Goal: Task Accomplishment & Management: Manage account settings

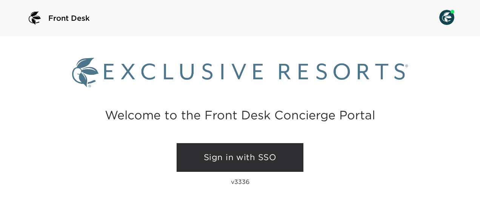
click at [232, 148] on link "Sign in with SSO" at bounding box center [240, 157] width 127 height 29
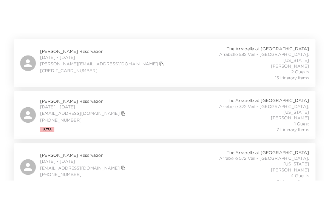
scroll to position [151, 0]
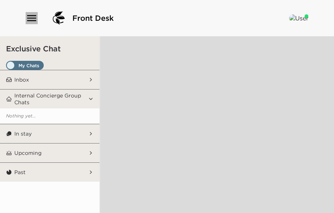
click at [34, 19] on icon "button" at bounding box center [32, 18] width 12 height 12
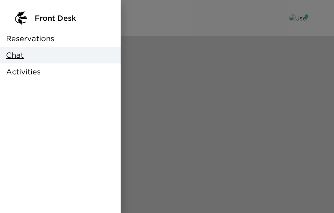
click at [29, 38] on span "Reservations" at bounding box center [30, 38] width 48 height 11
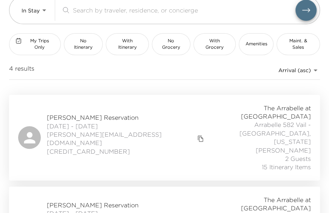
scroll to position [51, 0]
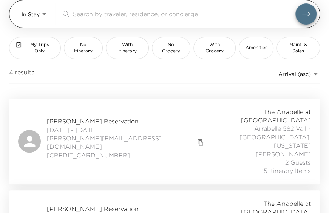
click at [35, 20] on body "Front Desk In Stay In-Stay ​ My Trips Only No Itinerary With Itinerary No Groce…" at bounding box center [164, 55] width 329 height 213
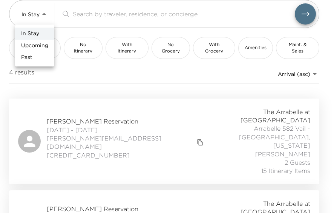
click at [37, 47] on span "Upcoming" at bounding box center [34, 46] width 27 height 8
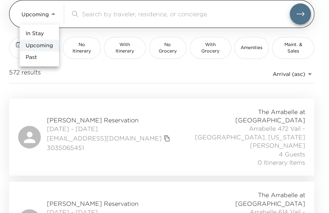
click at [45, 14] on body "Front Desk Upcoming Upcoming ​ My Trips Only No Itinerary With Itinerary No Gro…" at bounding box center [164, 55] width 329 height 213
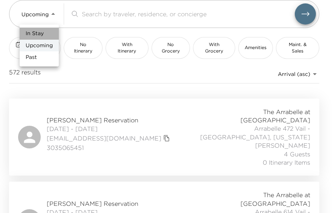
click at [45, 32] on li "In Stay" at bounding box center [39, 34] width 39 height 12
type input "In-Stay"
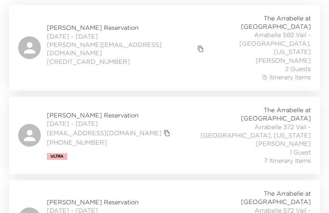
scroll to position [202, 0]
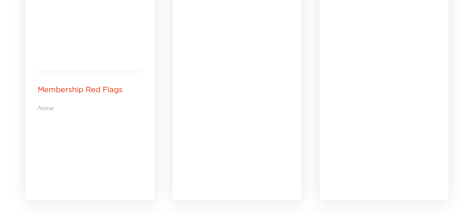
scroll to position [528, 0]
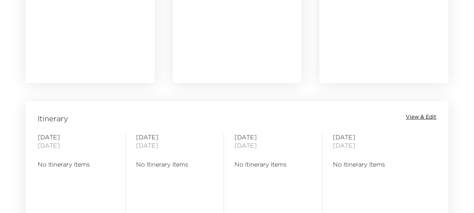
click at [334, 115] on span "View & Edit" at bounding box center [421, 117] width 31 height 8
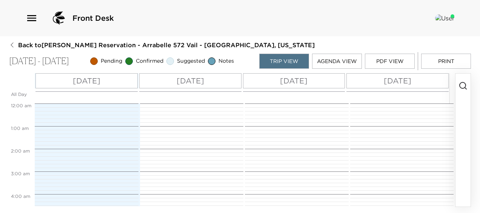
scroll to position [181, 0]
click at [122, 82] on div "[DATE]" at bounding box center [86, 80] width 102 height 15
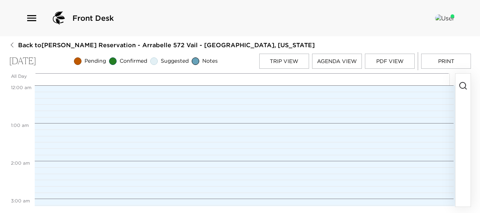
scroll to position [302, 0]
click at [334, 90] on icon "button" at bounding box center [462, 85] width 9 height 9
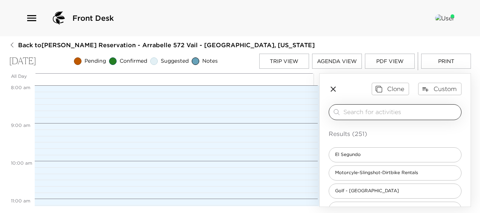
click at [334, 116] on input "search" at bounding box center [400, 112] width 115 height 9
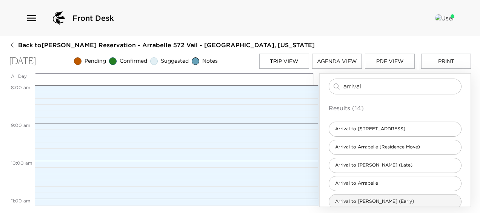
scroll to position [38, 0]
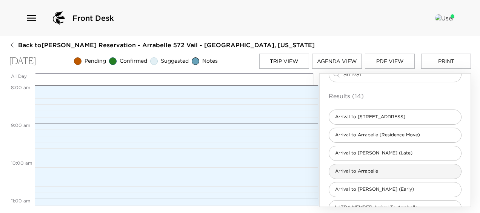
type input "arrival"
click at [334, 174] on span "Arrival to Arrabelle" at bounding box center [356, 171] width 55 height 6
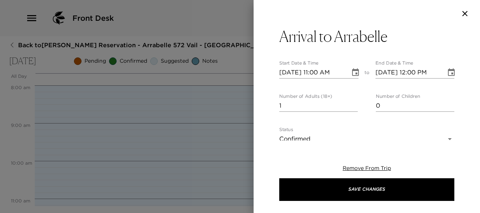
type textarea "We are expecting your arrival [DATE]. Please confirm your arrival time with us.…"
click at [318, 73] on input "[DATE] 11:00 AM" at bounding box center [312, 72] width 66 height 12
type input "[DATE] 04:00 PM"
type input "[DATE] 05:00 PM"
type input "[DATE] 04:00 PM"
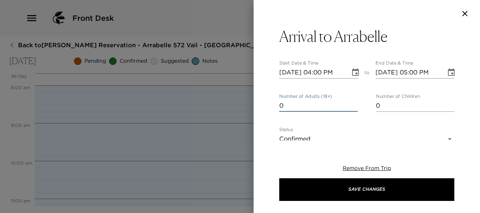
type input "0"
click at [334, 109] on input "0" at bounding box center [318, 106] width 78 height 12
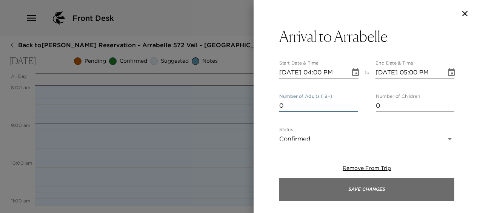
click at [334, 186] on button "Save Changes" at bounding box center [366, 189] width 175 height 23
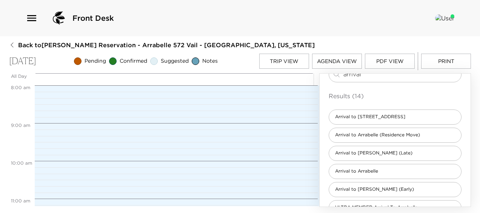
scroll to position [6, 0]
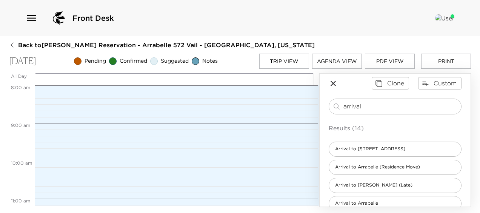
drag, startPoint x: 375, startPoint y: 80, endPoint x: 292, endPoint y: 74, distance: 83.6
click at [293, 75] on div "Back to [PERSON_NAME][GEOGRAPHIC_DATA] - [GEOGRAPHIC_DATA] 572 Vail - [GEOGRAPH…" at bounding box center [240, 124] width 462 height 166
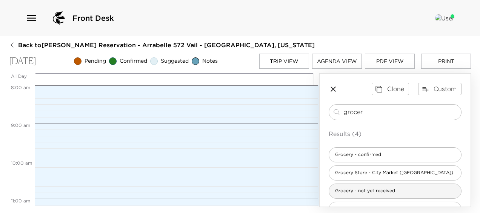
scroll to position [18, 0]
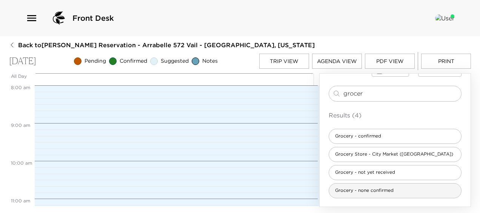
type input "grocer"
click at [334, 192] on span "Grocery - none confirmed" at bounding box center [364, 190] width 71 height 6
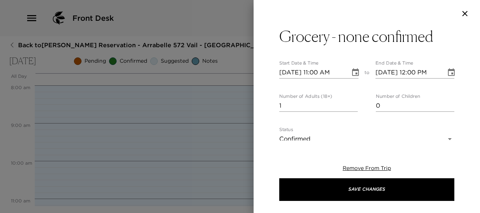
type textarea "It has been confirmed that a grocery list will not be submitted for this trip p…"
click at [317, 70] on input "[DATE] 11:00 AM" at bounding box center [312, 72] width 66 height 12
type input "[DATE] 03:00 PM"
type input "[DATE] 04:00 PM"
type input "[DATE] 03:00 PM"
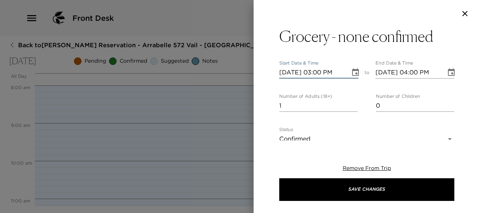
type input "0"
click at [334, 107] on input "0" at bounding box center [318, 106] width 78 height 12
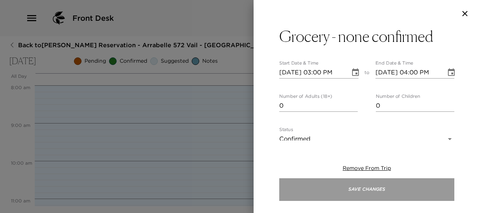
click at [334, 189] on button "Save Changes" at bounding box center [366, 189] width 175 height 23
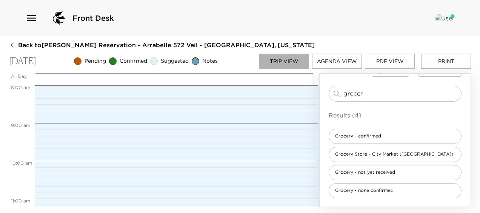
click at [278, 65] on button "Trip View" at bounding box center [284, 61] width 50 height 15
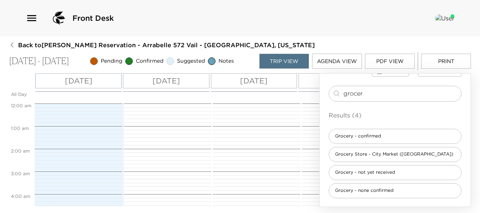
scroll to position [340, 0]
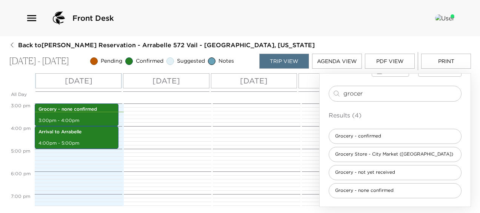
click at [180, 80] on p "[DATE]" at bounding box center [166, 80] width 28 height 11
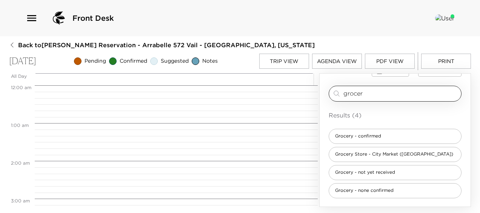
scroll to position [302, 0]
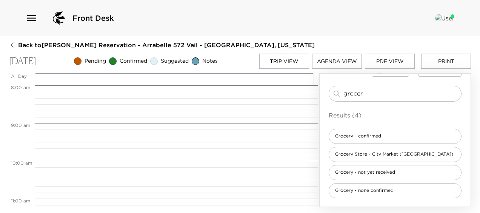
drag, startPoint x: 371, startPoint y: 97, endPoint x: 270, endPoint y: 88, distance: 100.7
click at [270, 88] on div "All Day [DATE] 12:00 AM 1:00 AM 2:00 AM 3:00 AM 4:00 AM 5:00 AM 6:00 AM 7:00 AM…" at bounding box center [240, 140] width 462 height 134
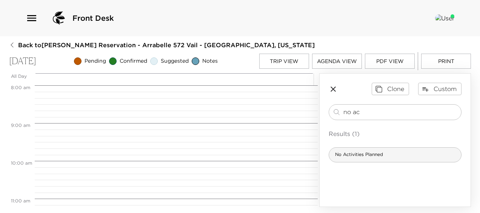
type input "no ac"
click at [334, 158] on div "No Activities Planned" at bounding box center [395, 154] width 133 height 15
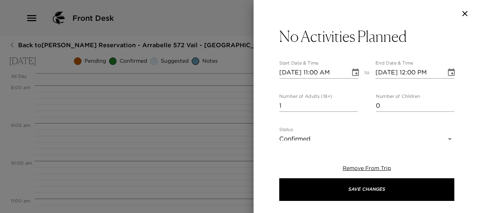
type textarea "We have no activity requests for you at this time, but should you need anything…"
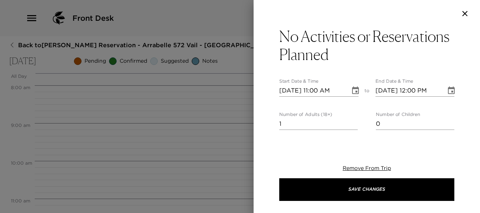
click at [334, 91] on icon "Choose date, selected date is Oct 3, 2025" at bounding box center [355, 90] width 7 height 8
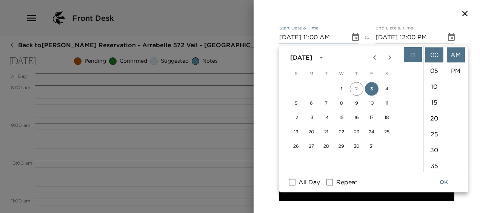
scroll to position [61, 0]
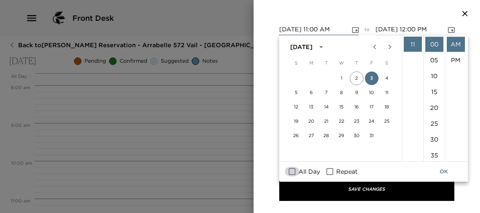
drag, startPoint x: 293, startPoint y: 171, endPoint x: 317, endPoint y: 172, distance: 24.2
click at [293, 171] on input "All Day" at bounding box center [292, 172] width 16 height 10
checkbox input "true"
type input "[DATE]"
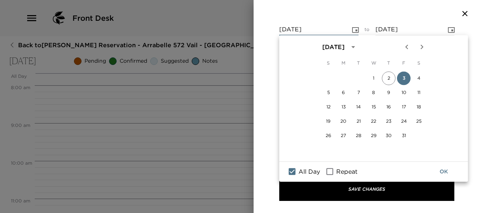
click at [328, 169] on input "Repeat" at bounding box center [330, 172] width 16 height 10
checkbox input "true"
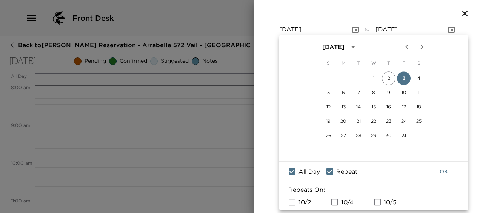
click at [334, 203] on input "10/4" at bounding box center [335, 202] width 16 height 10
checkbox input "true"
click at [334, 171] on button "OK" at bounding box center [444, 172] width 24 height 14
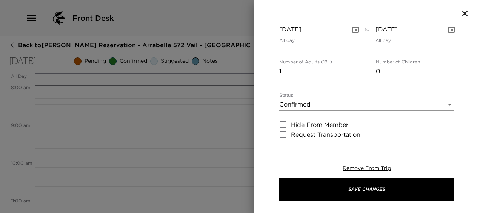
scroll to position [56, 0]
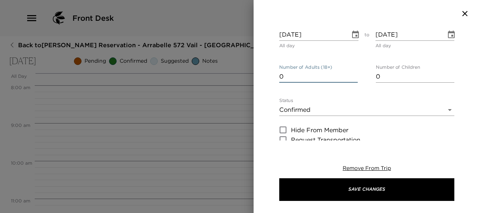
type input "0"
click at [334, 77] on input "0" at bounding box center [318, 77] width 78 height 12
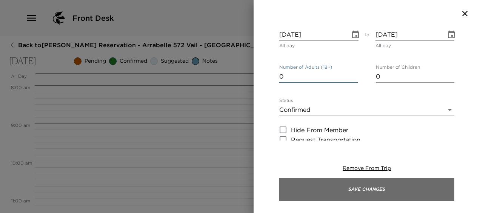
click at [334, 188] on button "Save Changes" at bounding box center [366, 189] width 175 height 23
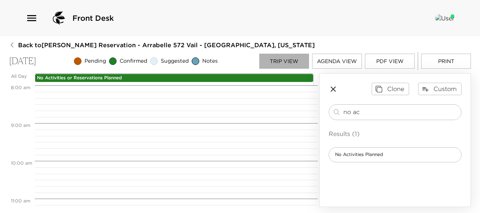
click at [279, 57] on button "Trip View" at bounding box center [284, 61] width 50 height 15
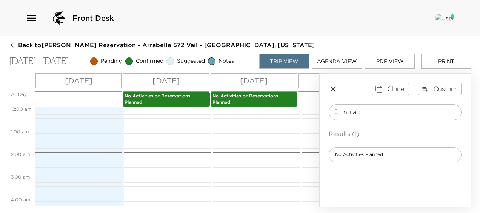
scroll to position [340, 0]
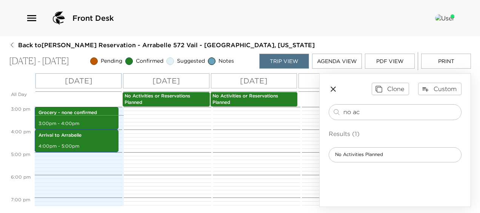
drag, startPoint x: 313, startPoint y: 78, endPoint x: 340, endPoint y: 94, distance: 31.5
click at [313, 78] on div "[DATE]" at bounding box center [341, 80] width 86 height 15
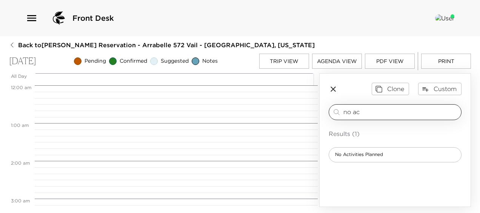
scroll to position [302, 0]
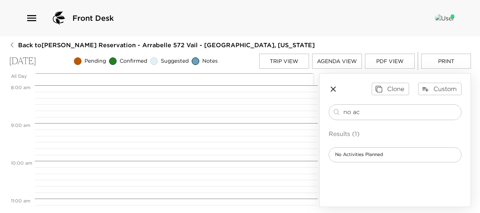
drag, startPoint x: 379, startPoint y: 111, endPoint x: 195, endPoint y: 83, distance: 186.4
click at [195, 83] on div "All Day [DATE] 12:00 AM 1:00 AM 2:00 AM 3:00 AM 4:00 AM 5:00 AM 6:00 AM 7:00 AM…" at bounding box center [240, 140] width 462 height 134
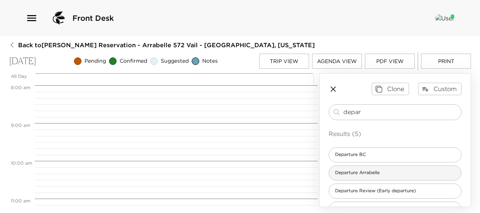
type input "depar"
click at [334, 172] on span "Departure Arrabelle" at bounding box center [357, 172] width 57 height 6
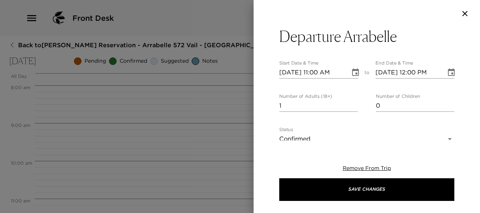
type textarea "In preparation for your departure, an Exclusive Resorts concierge team member w…"
type input "0"
click at [334, 107] on input "0" at bounding box center [318, 106] width 78 height 12
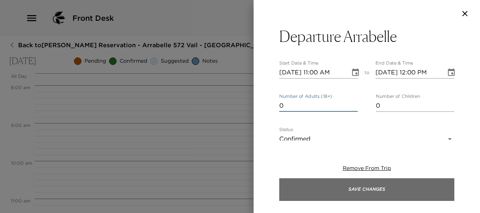
click at [334, 192] on button "Save Changes" at bounding box center [366, 189] width 175 height 23
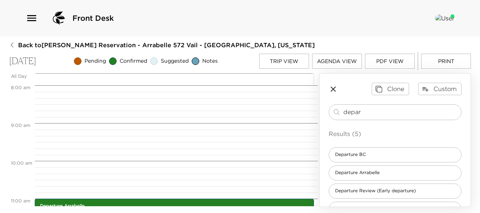
click at [331, 68] on button "Agenda View" at bounding box center [337, 61] width 50 height 15
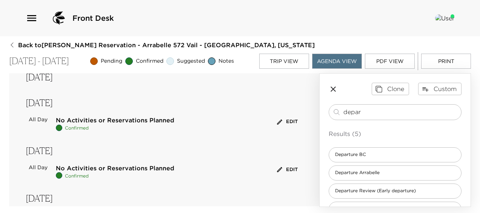
scroll to position [98, 0]
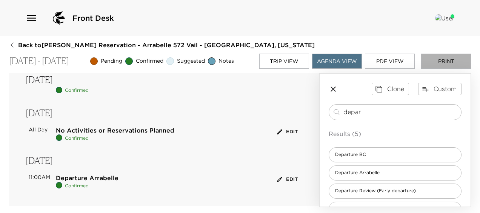
click at [334, 58] on button "Print" at bounding box center [446, 61] width 50 height 15
click at [276, 59] on button "Trip View" at bounding box center [284, 61] width 50 height 15
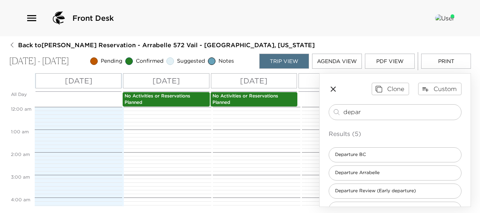
scroll to position [340, 0]
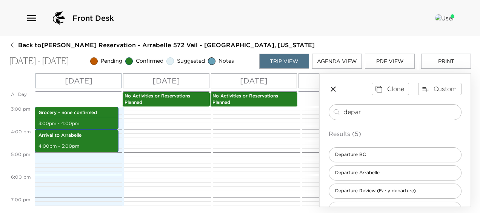
drag, startPoint x: 369, startPoint y: 113, endPoint x: 245, endPoint y: 112, distance: 123.4
click at [245, 112] on div "All Day [DATE] [DATE] [DATE] [DATE] No Activities or Reservations Planned No Ac…" at bounding box center [240, 140] width 462 height 134
click at [192, 79] on div "[DATE]" at bounding box center [166, 80] width 86 height 15
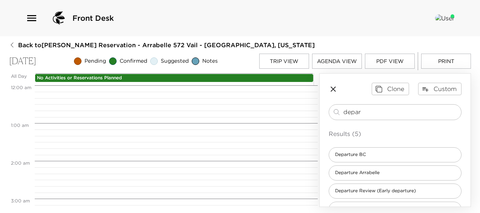
scroll to position [302, 0]
click at [334, 86] on button "Custom" at bounding box center [439, 89] width 43 height 12
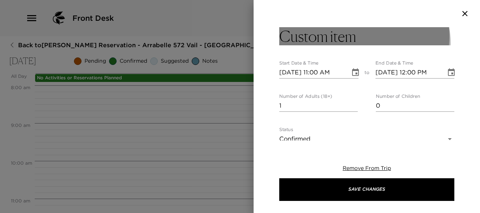
click at [334, 43] on button "Custom item" at bounding box center [366, 36] width 175 height 18
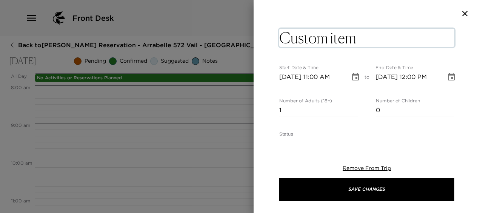
click at [334, 39] on textarea "Custom item" at bounding box center [366, 38] width 175 height 18
type textarea "C"
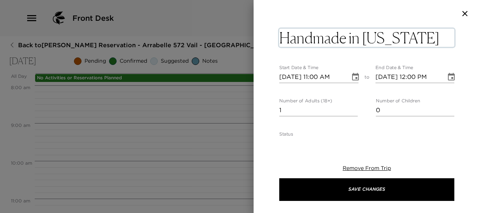
type textarea "Handmade in [US_STATE] Expo"
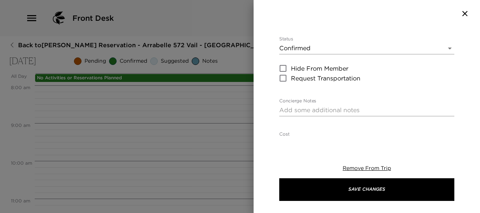
scroll to position [113, 0]
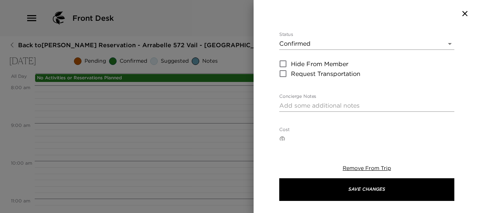
click at [289, 103] on textarea "Concierge Notes" at bounding box center [366, 105] width 175 height 9
paste textarea "The 18th annual Handmade in [US_STATE] Expo is a juried event showcasing some o…"
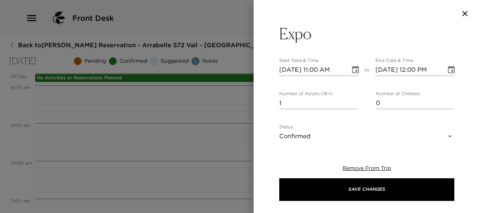
scroll to position [0, 0]
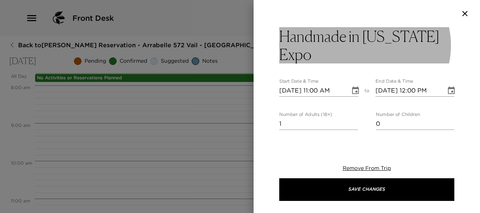
type textarea "The 18th annual Handmade in [US_STATE] Expo is a juried event showcasing some o…"
click at [315, 48] on h3 "Handmade in [US_STATE] Expo" at bounding box center [366, 45] width 175 height 36
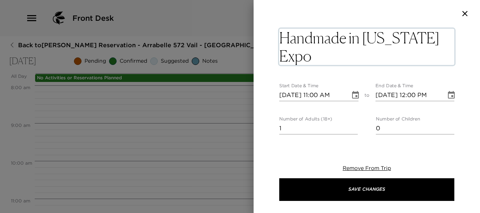
click at [318, 56] on textarea "Handmade in [US_STATE] Expo" at bounding box center [366, 47] width 175 height 36
type textarea "Handmade in [US_STATE] Expo -"
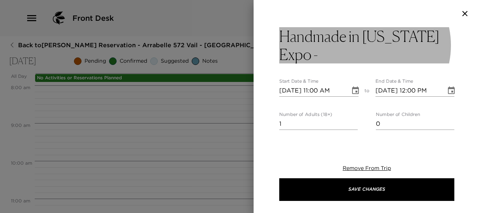
click at [327, 54] on h3 "Handmade in [US_STATE] Expo -" at bounding box center [366, 45] width 175 height 36
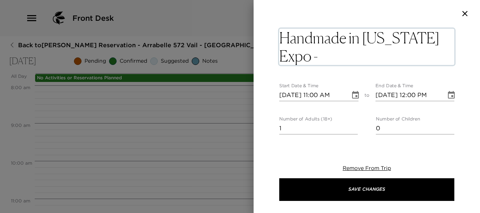
click at [327, 54] on textarea "Handmade in [US_STATE] Expo -" at bounding box center [366, 47] width 175 height 36
type textarea "Handmade in [US_STATE] Expo - [GEOGRAPHIC_DATA]"
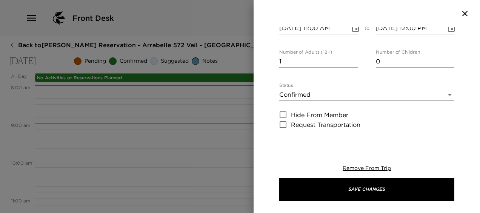
scroll to position [128, 0]
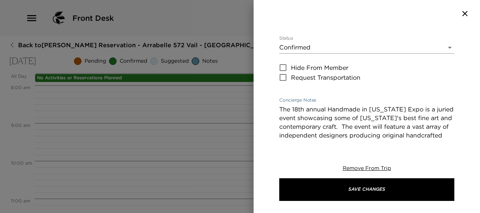
click at [280, 105] on textarea "The 18th annual Handmade in [US_STATE] Expo is a juried event showcasing some o…" at bounding box center [366, 166] width 175 height 122
type textarea "[DATE]/[DATE]-[DATE] from 11am-6pm - The 18th annual Handmade in [US_STATE] Exp…"
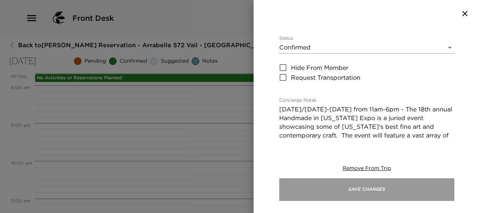
click at [334, 190] on button "Save Changes" at bounding box center [366, 189] width 175 height 23
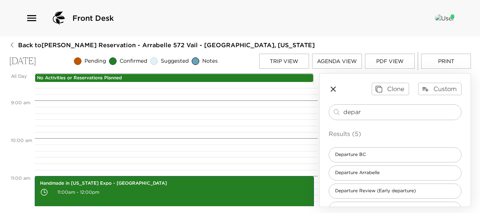
scroll to position [377, 0]
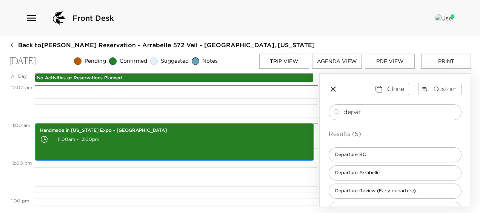
click at [130, 136] on p "11:00am - 12:00pm" at bounding box center [174, 139] width 269 height 11
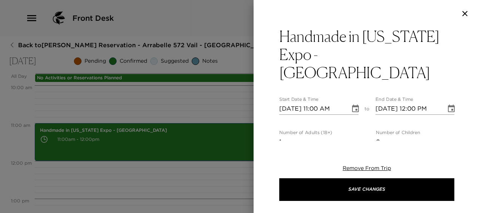
scroll to position [75, 0]
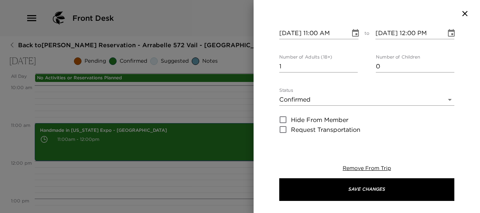
click at [313, 79] on body "Front Desk Back to [PERSON_NAME][GEOGRAPHIC_DATA] - [GEOGRAPHIC_DATA] 572 Vail …" at bounding box center [240, 106] width 480 height 213
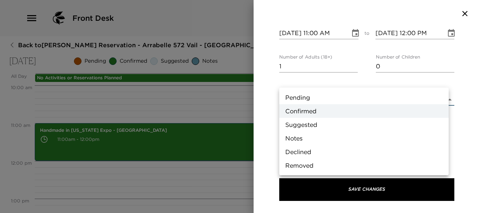
click at [309, 121] on li "Suggested" at bounding box center [363, 125] width 169 height 14
type input "Suggestion"
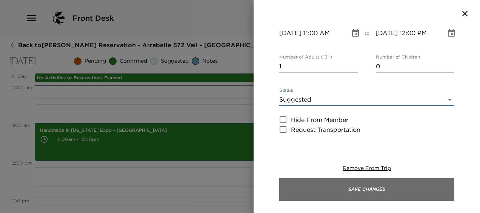
click at [334, 192] on button "Save Changes" at bounding box center [366, 189] width 175 height 23
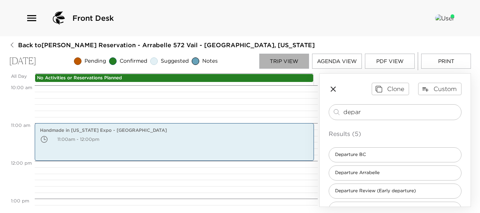
click at [288, 62] on button "Trip View" at bounding box center [284, 61] width 50 height 15
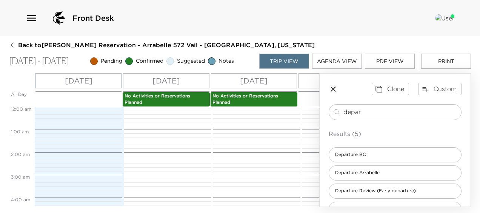
scroll to position [249, 0]
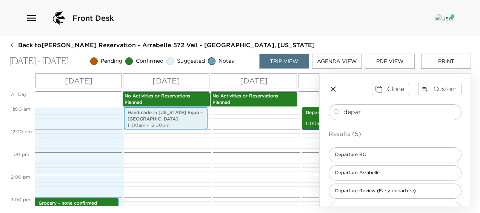
click at [186, 116] on p "Handmade in [US_STATE] Expo - [GEOGRAPHIC_DATA]" at bounding box center [166, 115] width 76 height 13
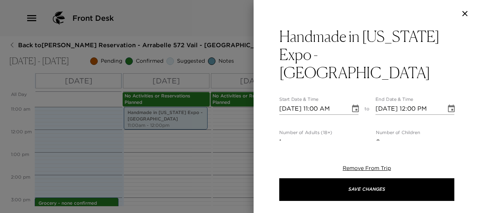
click at [334, 104] on icon "Choose date, selected date is Oct 3, 2025" at bounding box center [355, 108] width 9 height 9
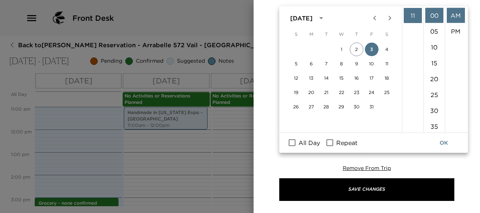
scroll to position [99, 0]
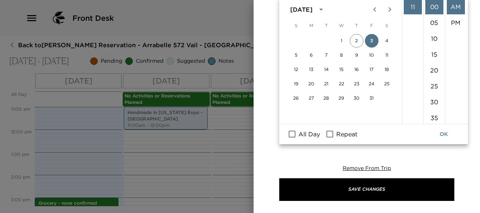
click at [330, 132] on input "Repeat" at bounding box center [330, 134] width 16 height 10
checkbox input "true"
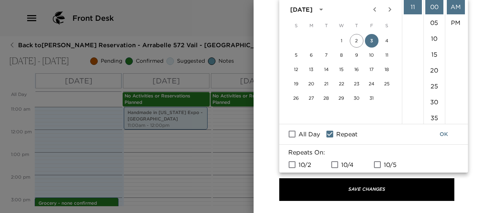
click at [334, 163] on input "10/4" at bounding box center [335, 165] width 16 height 10
checkbox input "true"
click at [334, 131] on button "OK" at bounding box center [444, 134] width 24 height 14
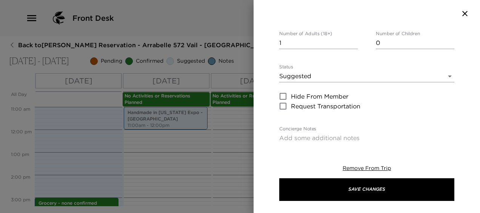
scroll to position [7, 0]
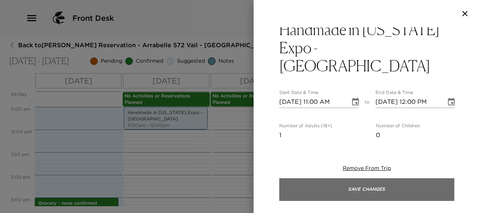
click at [334, 189] on button "Save Changes" at bounding box center [366, 189] width 175 height 23
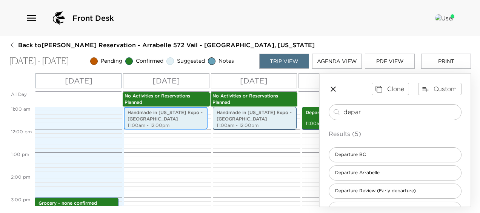
click at [161, 115] on p "Handmade in [US_STATE] Expo - [GEOGRAPHIC_DATA]" at bounding box center [166, 115] width 76 height 13
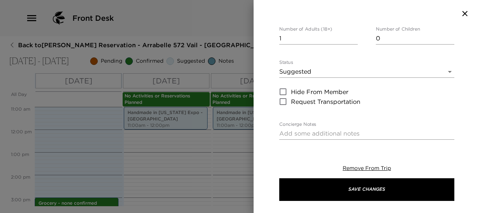
scroll to position [112, 0]
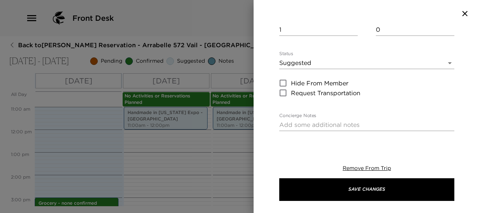
click at [239, 119] on div at bounding box center [240, 106] width 480 height 213
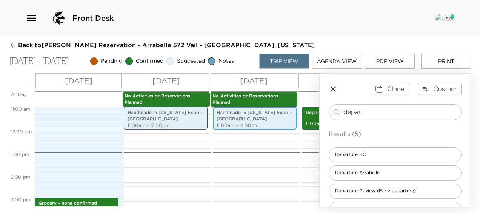
click at [239, 119] on p "Handmade in [US_STATE] Expo - [GEOGRAPHIC_DATA]" at bounding box center [255, 115] width 76 height 13
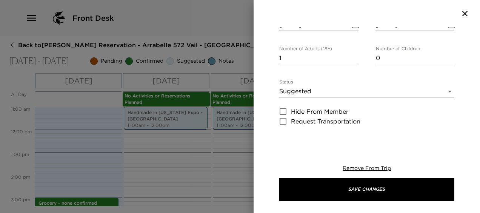
scroll to position [113, 0]
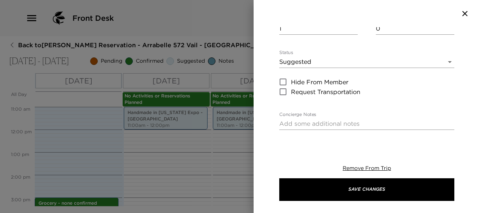
click at [178, 112] on div at bounding box center [240, 106] width 480 height 213
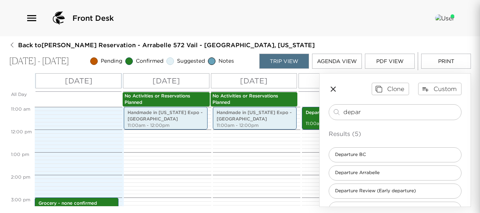
click at [178, 112] on div at bounding box center [240, 106] width 480 height 213
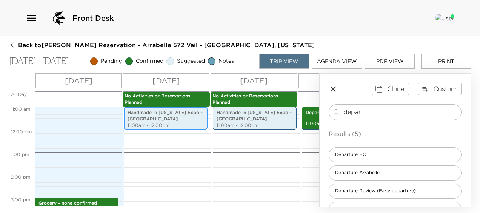
click at [164, 115] on p "Handmade in [US_STATE] Expo - [GEOGRAPHIC_DATA]" at bounding box center [166, 115] width 76 height 13
click at [156, 117] on p "Handmade in [US_STATE] Expo - [GEOGRAPHIC_DATA]" at bounding box center [166, 115] width 76 height 13
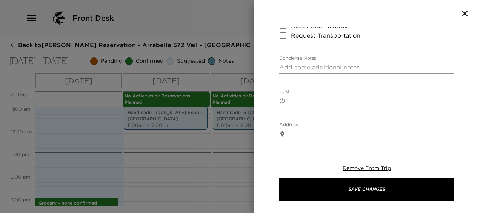
scroll to position [151, 0]
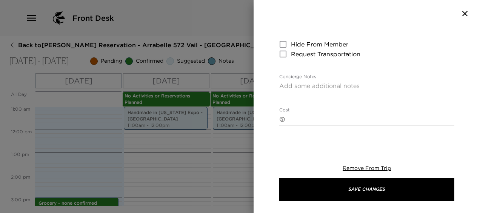
click at [294, 80] on div "x" at bounding box center [366, 86] width 175 height 12
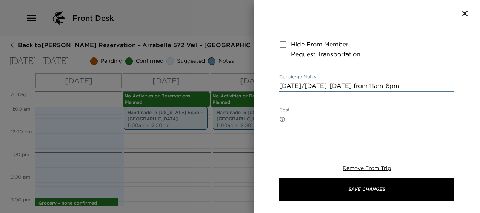
paste textarea "The 18th annual Handmade in [US_STATE] Expo is a juried event showcasing some o…"
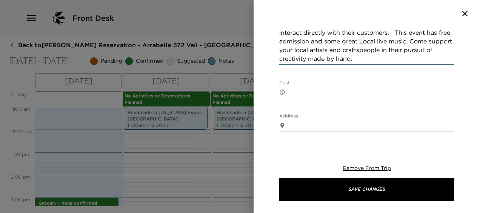
scroll to position [354, 0]
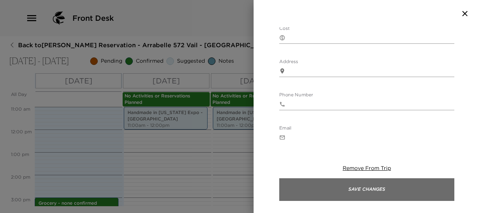
type textarea "[DATE]/[DATE]-[DATE] from 11am-6pm - The 18th annual Handmade in [US_STATE] Exp…"
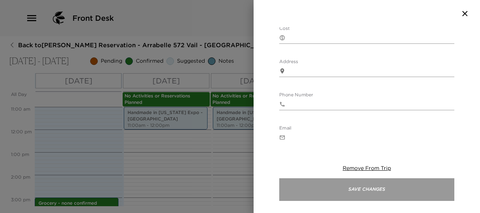
click at [334, 188] on button "Save Changes" at bounding box center [366, 189] width 175 height 23
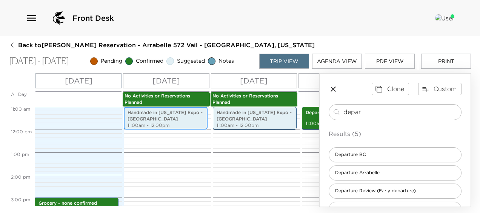
click at [152, 117] on p "Handmade in [US_STATE] Expo - [GEOGRAPHIC_DATA]" at bounding box center [166, 115] width 76 height 13
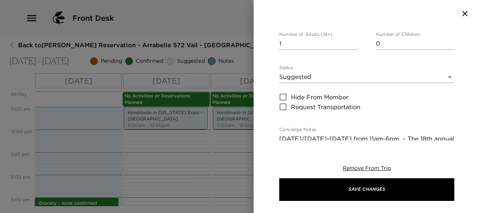
scroll to position [189, 0]
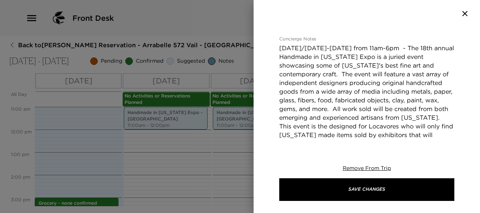
drag, startPoint x: 278, startPoint y: 29, endPoint x: 387, endPoint y: 98, distance: 128.8
click at [334, 98] on div "Handmade in [US_STATE] Expo - [GEOGRAPHIC_DATA] Start Date & Time [DATE] 11:00 …" at bounding box center [367, 83] width 226 height 113
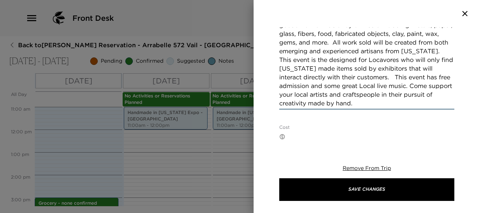
scroll to position [255, 0]
drag, startPoint x: 280, startPoint y: 29, endPoint x: 440, endPoint y: 89, distance: 171.0
click at [334, 89] on textarea "[DATE]/[DATE]-[DATE] from 11am-6pm - The 18th annual Handmade in [US_STATE] Exp…" at bounding box center [366, 43] width 175 height 130
drag, startPoint x: 369, startPoint y: 57, endPoint x: 334, endPoint y: 48, distance: 36.2
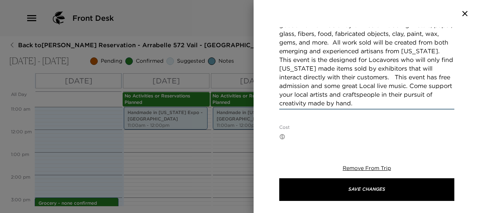
click at [225, 114] on div at bounding box center [240, 106] width 480 height 213
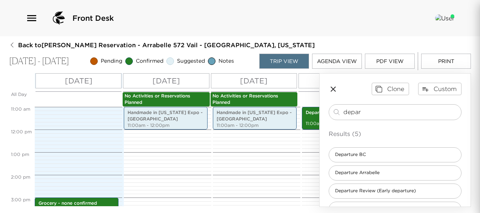
click at [225, 114] on div at bounding box center [240, 106] width 480 height 213
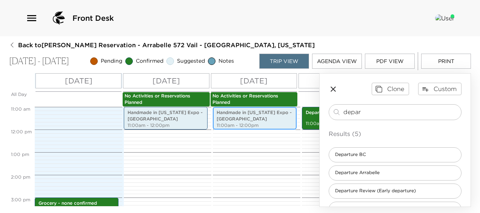
click at [225, 114] on p "Handmade in [US_STATE] Expo - [GEOGRAPHIC_DATA]" at bounding box center [255, 115] width 76 height 13
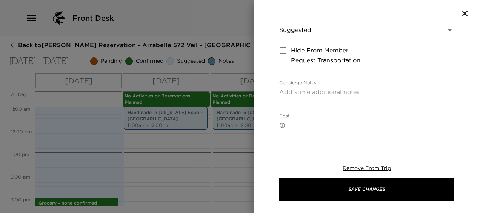
scroll to position [151, 0]
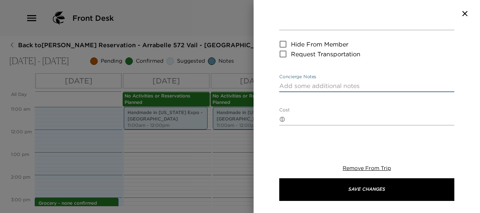
paste textarea "[DATE]/[DATE]-[DATE] from 11am-6pm - The 18th annual Handmade in [US_STATE] Exp…"
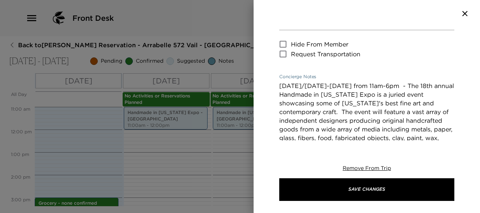
scroll to position [204, 0]
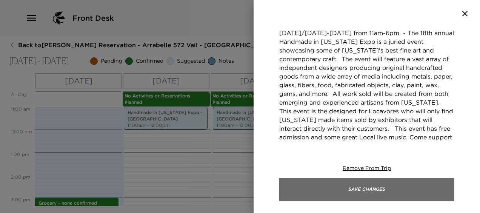
type textarea "[DATE]/[DATE]-[DATE] from 11am-6pm - The 18th annual Handmade in [US_STATE] Exp…"
click at [334, 187] on button "Save Changes" at bounding box center [366, 189] width 175 height 23
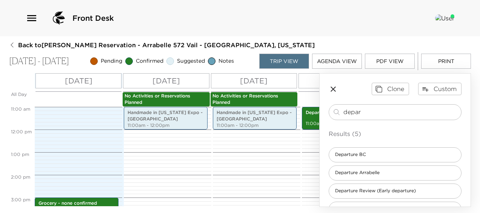
click at [309, 81] on div "[DATE]" at bounding box center [341, 80] width 86 height 15
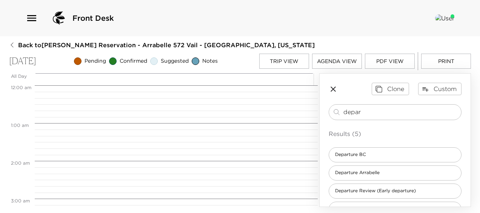
scroll to position [302, 0]
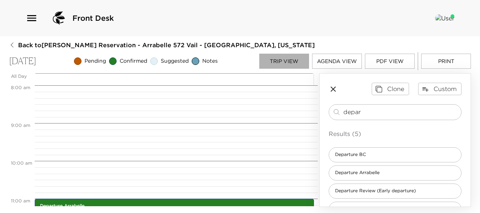
click at [292, 60] on button "Trip View" at bounding box center [284, 61] width 50 height 15
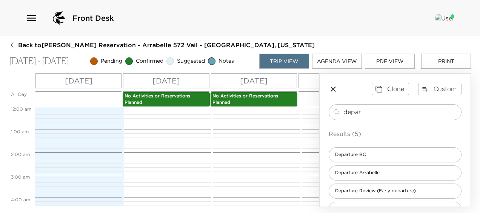
scroll to position [249, 0]
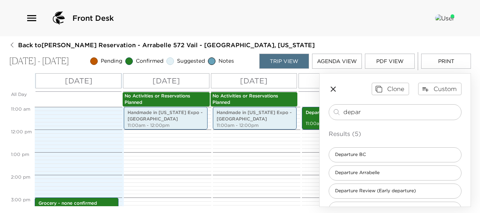
click at [315, 82] on div "[DATE]" at bounding box center [341, 80] width 86 height 15
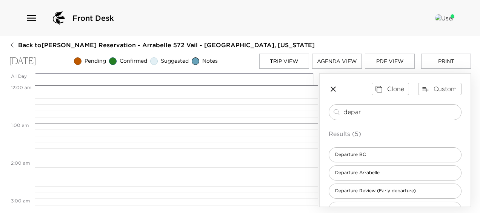
scroll to position [302, 0]
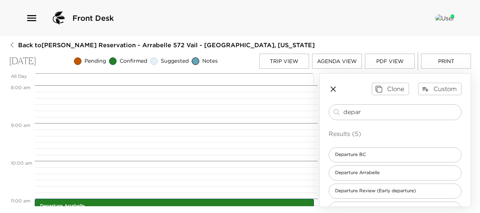
drag, startPoint x: 380, startPoint y: 115, endPoint x: 311, endPoint y: 110, distance: 68.4
click at [312, 110] on div "All Day [DATE] 12:00 AM 1:00 AM 2:00 AM 3:00 AM 4:00 AM 5:00 AM 6:00 AM 7:00 AM…" at bounding box center [240, 140] width 462 height 134
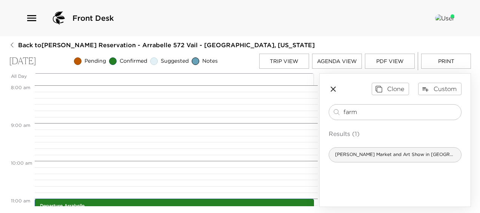
type input "farm"
click at [334, 154] on span "[PERSON_NAME] Market and Art Show in [GEOGRAPHIC_DATA] ([DATE] in Summer)" at bounding box center [395, 154] width 132 height 6
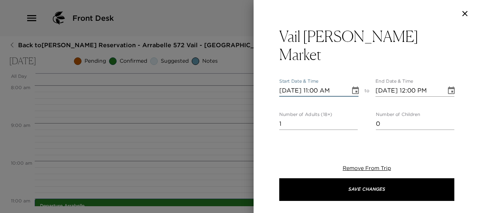
click at [317, 85] on input "[DATE] 11:00 AM" at bounding box center [312, 91] width 66 height 12
type input "[DATE] 09:30 AM"
type input "0"
click at [334, 118] on input "0" at bounding box center [318, 124] width 78 height 12
click at [281, 142] on div "Vail [PERSON_NAME] Market Start Date & Time [DATE] 09:30 AM to End Date & Time …" at bounding box center [367, 106] width 226 height 213
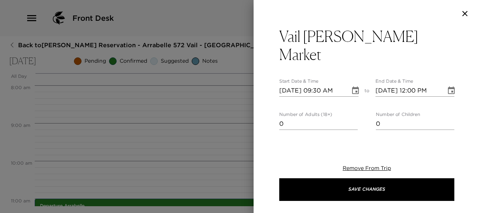
click at [285, 138] on body "Front Desk Back to [PERSON_NAME][GEOGRAPHIC_DATA] - [GEOGRAPHIC_DATA] 572 Vail …" at bounding box center [240, 106] width 480 height 213
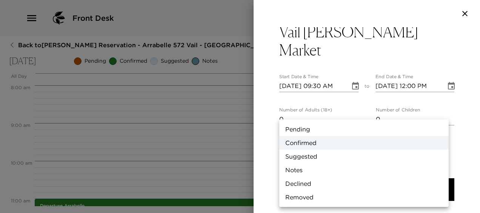
click at [293, 155] on li "Suggested" at bounding box center [363, 156] width 169 height 14
type input "Suggestion"
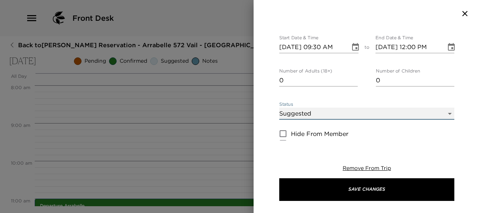
scroll to position [118, 0]
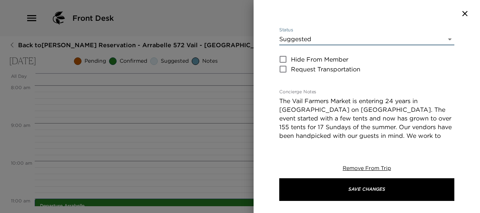
click at [334, 100] on textarea "The Vail Farmers Market is entering 24 years in [GEOGRAPHIC_DATA] on [GEOGRAPHI…" at bounding box center [366, 131] width 175 height 69
click at [280, 97] on textarea "The Vail Farmers Market is entering 24 years in [GEOGRAPHIC_DATA] on [GEOGRAPHI…" at bounding box center [366, 131] width 175 height 69
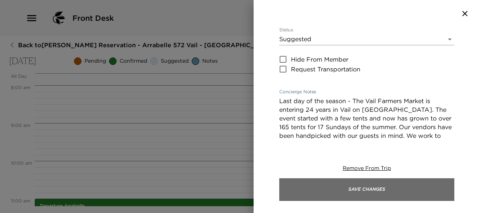
type textarea "Last day of the season - The Vail Farmers Market is entering 24 years in Vail o…"
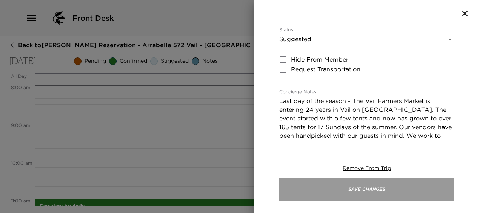
click at [334, 187] on button "Save Changes" at bounding box center [366, 189] width 175 height 23
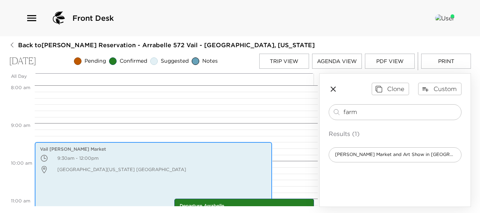
click at [75, 161] on p "9:30am - 12:00pm" at bounding box center [153, 157] width 227 height 11
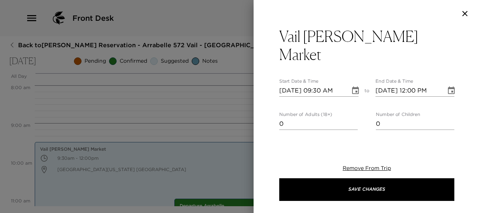
click at [334, 85] on input "[DATE] 12:00 PM" at bounding box center [408, 91] width 66 height 12
type input "[DATE] 12:00 PM"
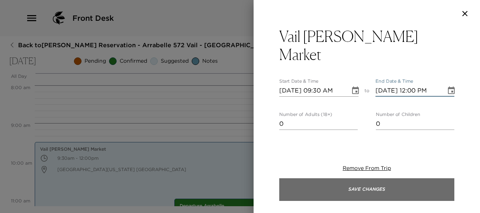
click at [334, 184] on button "Save Changes" at bounding box center [366, 189] width 175 height 23
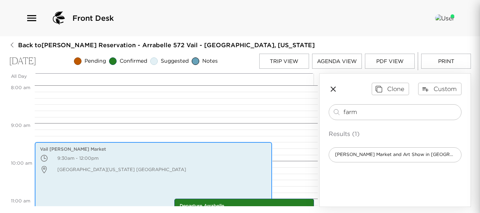
scroll to position [332, 0]
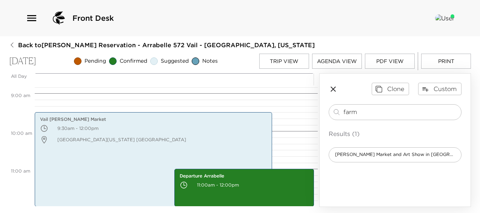
click at [280, 60] on button "Trip View" at bounding box center [284, 61] width 50 height 15
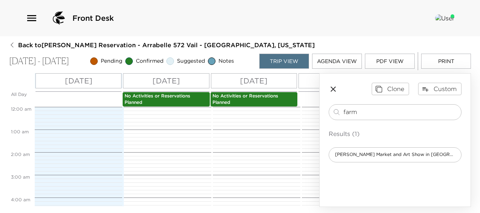
scroll to position [249, 0]
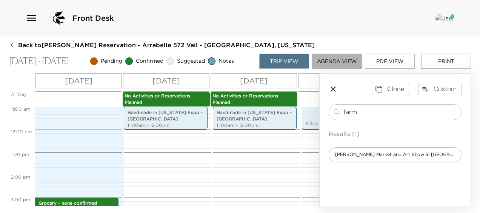
click at [334, 54] on button "Agenda View" at bounding box center [337, 61] width 50 height 15
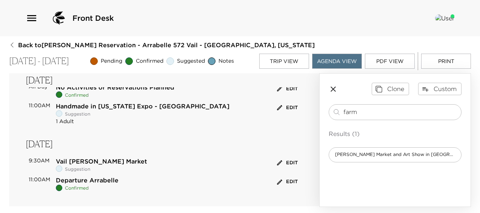
scroll to position [170, 0]
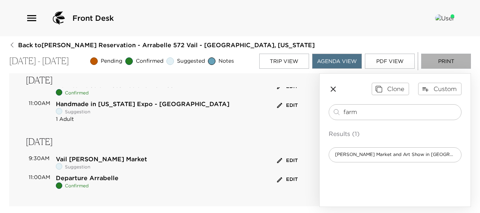
click at [334, 62] on button "Print" at bounding box center [446, 61] width 50 height 15
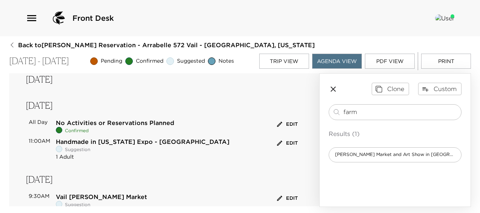
scroll to position [0, 0]
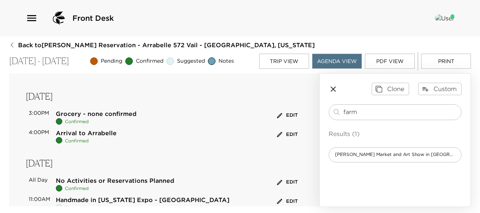
click at [294, 60] on button "Trip View" at bounding box center [284, 61] width 50 height 15
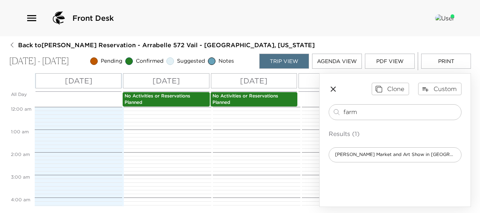
scroll to position [249, 0]
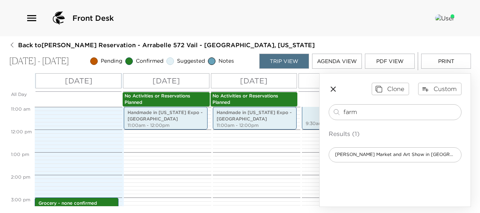
click at [161, 97] on p "No Activities or Reservations Planned" at bounding box center [166, 99] width 83 height 13
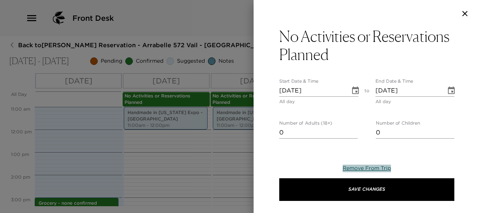
click at [334, 168] on span "Remove From Trip" at bounding box center [367, 168] width 48 height 7
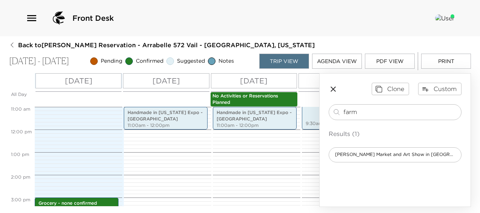
click at [245, 97] on p "No Activities or Reservations Planned" at bounding box center [253, 99] width 83 height 13
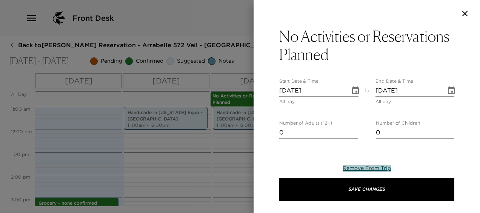
click at [334, 166] on span "Remove From Trip" at bounding box center [367, 168] width 48 height 7
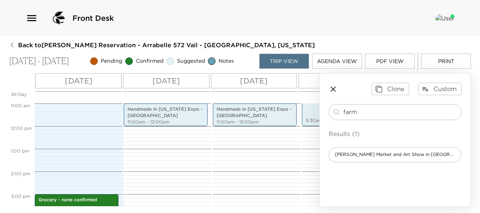
click at [334, 61] on button "Print" at bounding box center [446, 61] width 50 height 15
click at [333, 88] on icon "button" at bounding box center [333, 89] width 9 height 9
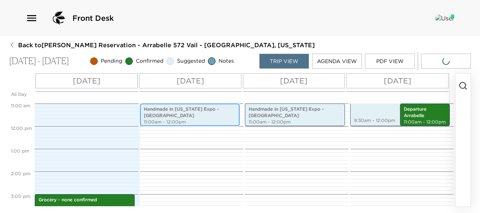
click at [200, 118] on p "Handmade in [US_STATE] Expo - [GEOGRAPHIC_DATA]" at bounding box center [190, 112] width 92 height 13
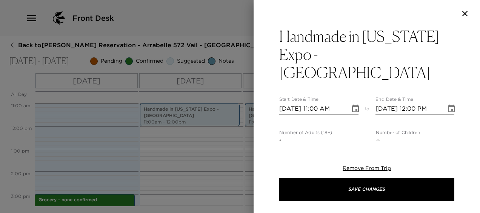
type input "0"
click at [334, 136] on input "0" at bounding box center [318, 142] width 78 height 12
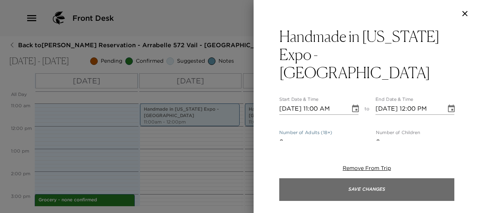
click at [334, 189] on button "Save Changes" at bounding box center [366, 189] width 175 height 23
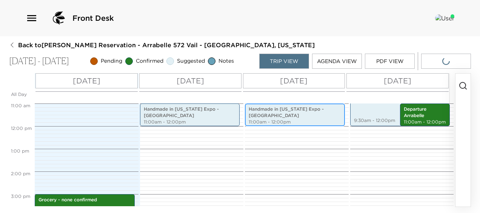
click at [262, 116] on p "Handmade in [US_STATE] Expo - [GEOGRAPHIC_DATA]" at bounding box center [295, 112] width 92 height 13
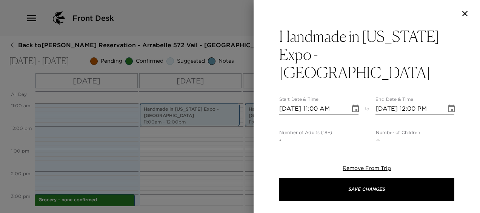
type input "0"
click at [334, 136] on input "0" at bounding box center [318, 142] width 78 height 12
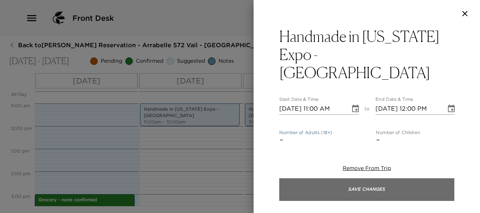
click at [287, 189] on button "Save Changes" at bounding box center [366, 189] width 175 height 23
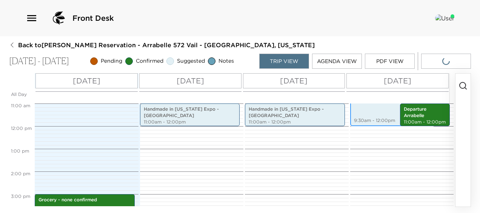
click at [334, 104] on div "Vail [PERSON_NAME] Market 9:30am - 12:00pm" at bounding box center [392, 98] width 80 height 54
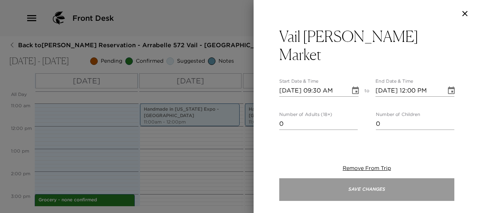
click at [334, 186] on button "Save Changes" at bounding box center [366, 189] width 175 height 23
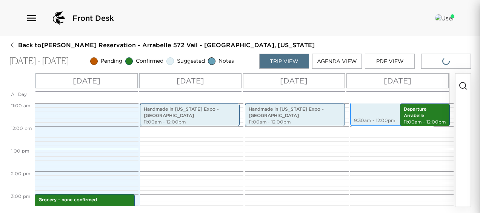
scroll to position [215, 0]
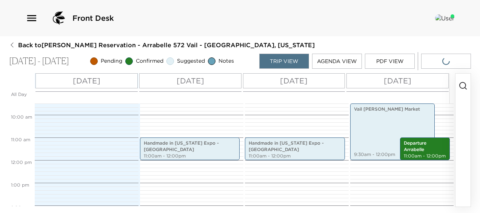
click at [334, 60] on button "button" at bounding box center [446, 61] width 50 height 15
click at [334, 60] on button "PDF View" at bounding box center [390, 61] width 50 height 15
